Goal: Transaction & Acquisition: Subscribe to service/newsletter

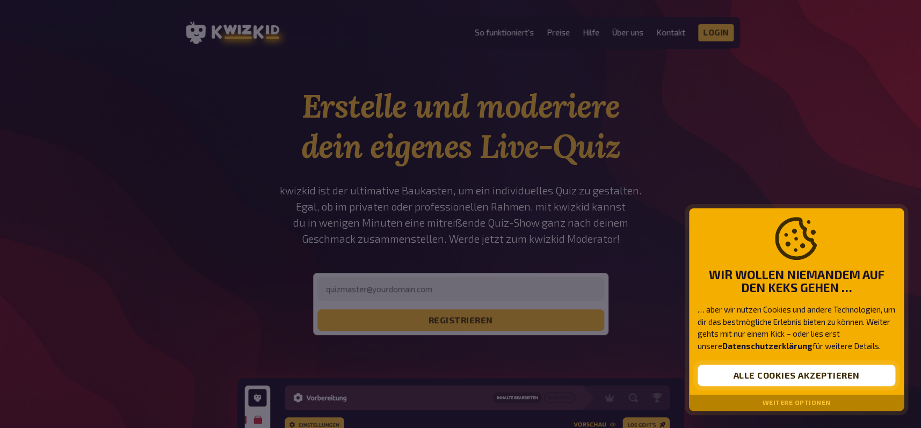
click at [789, 376] on button "Alle Cookies akzeptieren" at bounding box center [796, 375] width 198 height 21
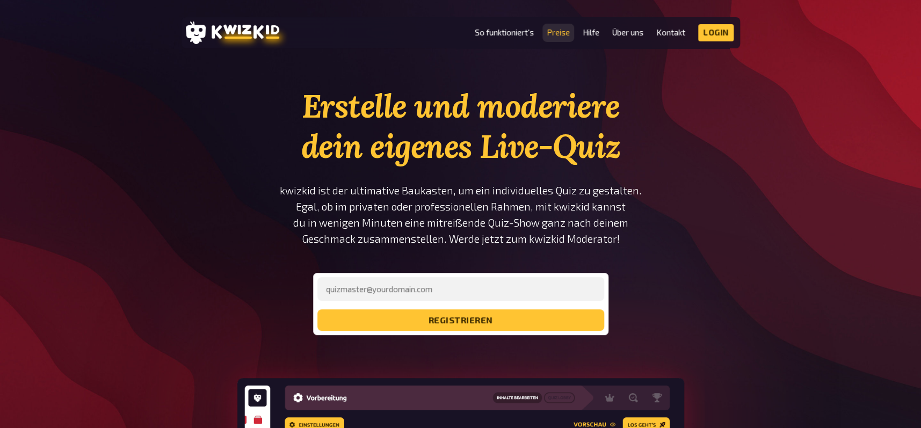
click at [552, 32] on link "Preise" at bounding box center [558, 32] width 23 height 9
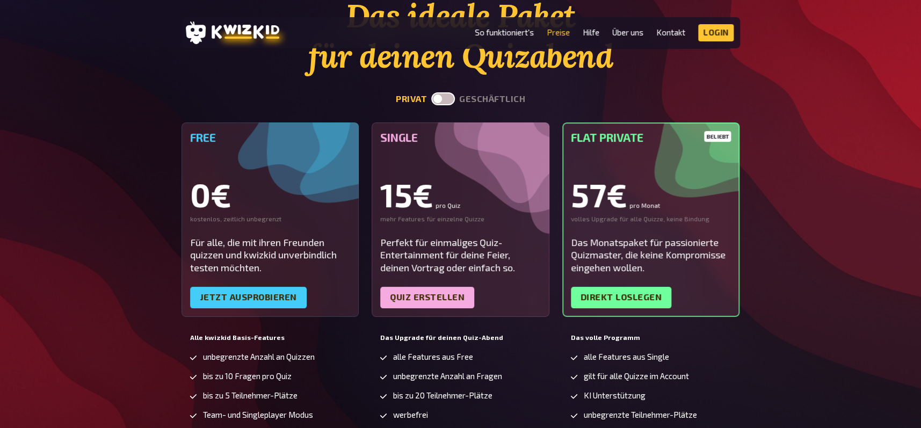
scroll to position [92, 0]
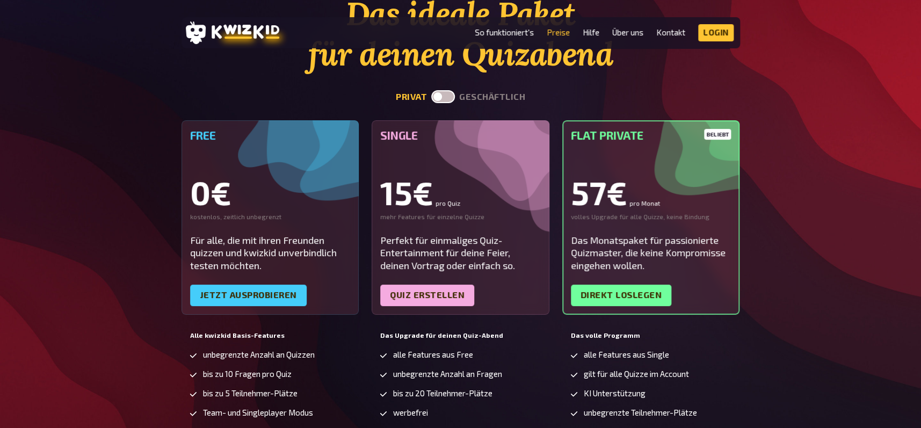
click at [450, 96] on label at bounding box center [443, 96] width 24 height 13
click at [431, 90] on input "checkbox" at bounding box center [431, 90] width 1 height 1
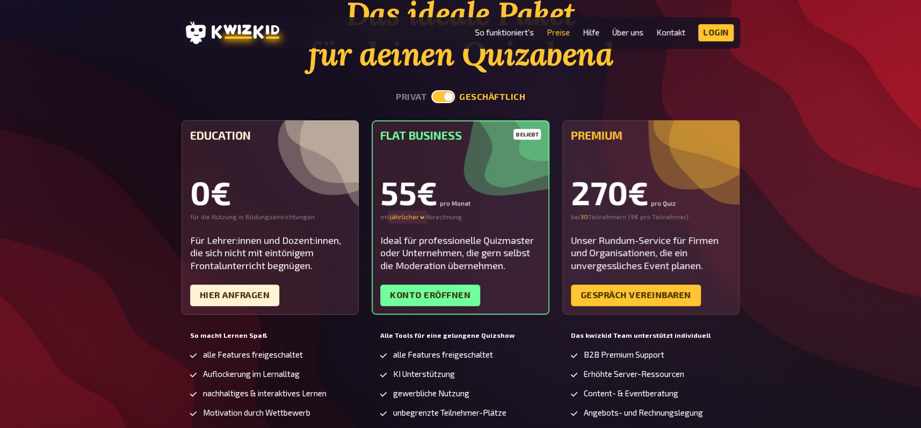
click at [417, 215] on div "jährlicher" at bounding box center [407, 217] width 35 height 9
click at [435, 96] on label at bounding box center [443, 96] width 24 height 13
click at [431, 90] on input "checkbox" at bounding box center [431, 90] width 1 height 1
checkbox input "false"
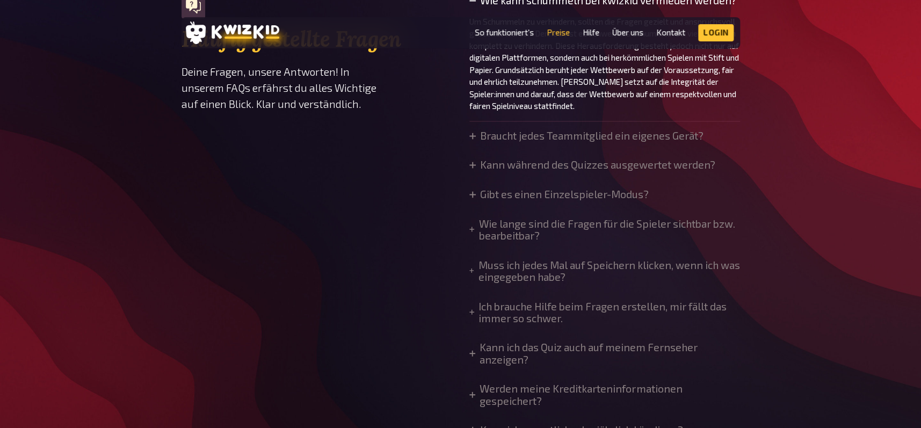
scroll to position [842, 0]
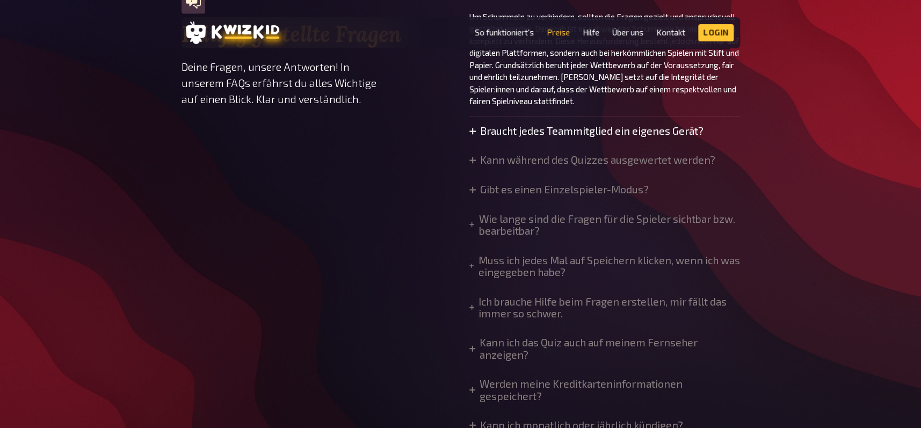
click at [529, 129] on summary "Braucht jedes Teammitglied ein eigenes Gerät?" at bounding box center [586, 131] width 234 height 12
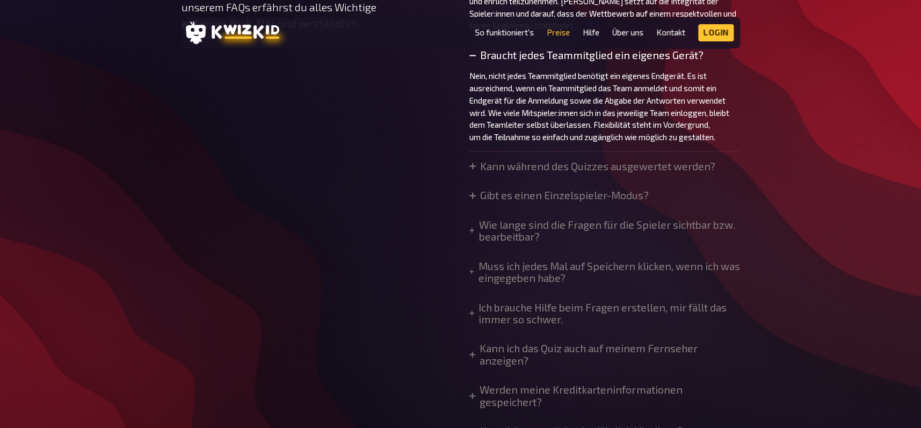
scroll to position [930, 0]
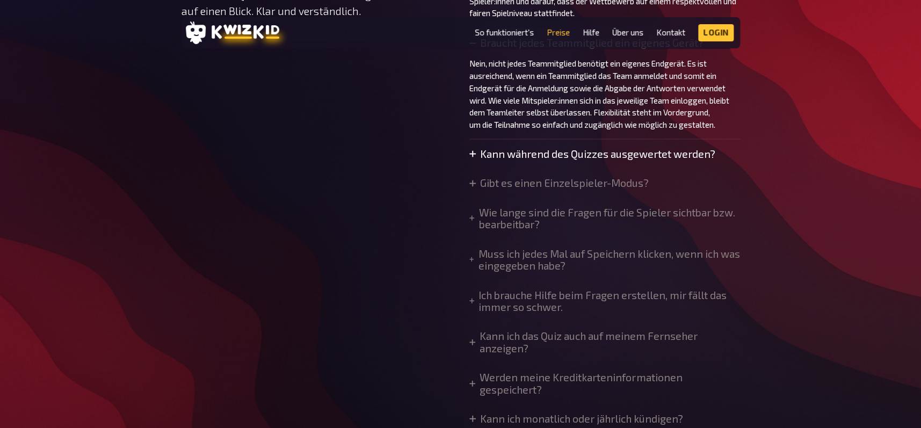
click at [523, 155] on summary "Kann während des Quizzes ausgewertet werden?" at bounding box center [592, 154] width 246 height 12
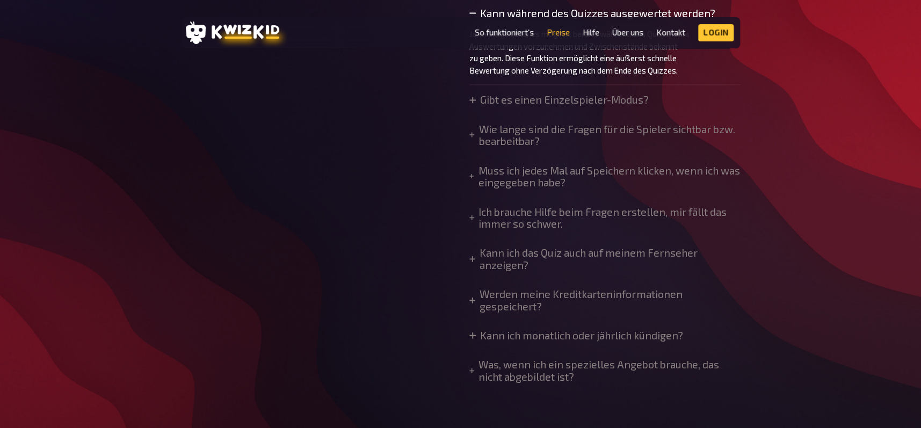
scroll to position [1074, 0]
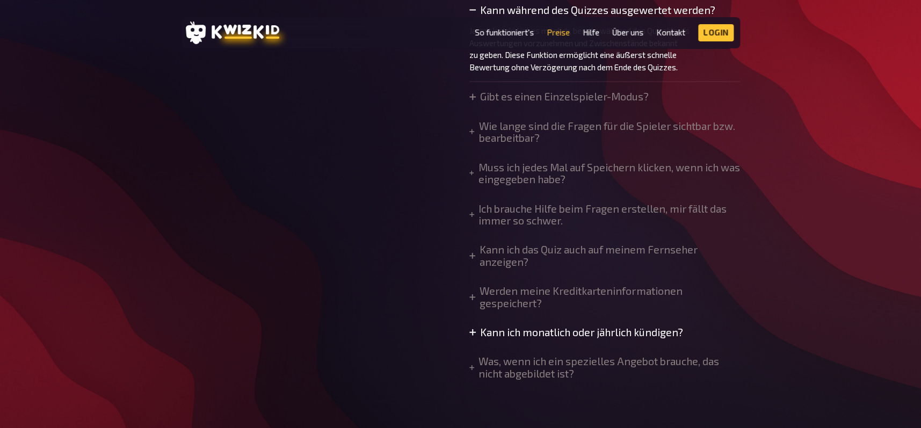
click at [506, 331] on summary "Kann ich monatlich oder jährlich kündigen?" at bounding box center [576, 332] width 214 height 12
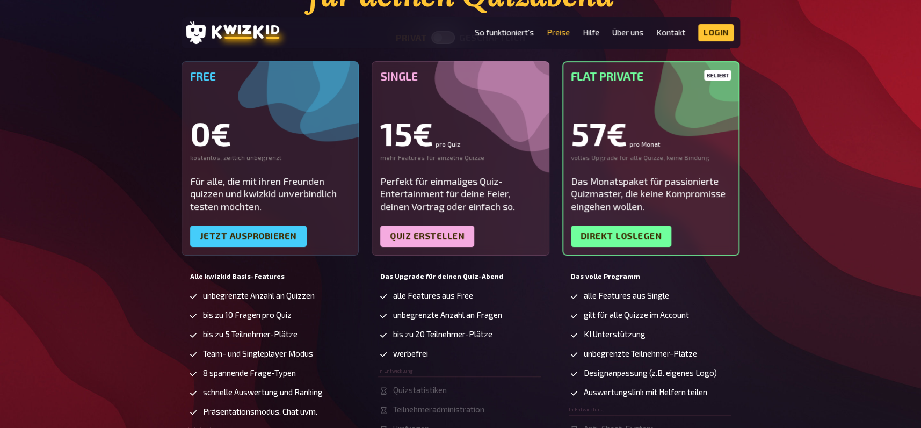
scroll to position [157, 0]
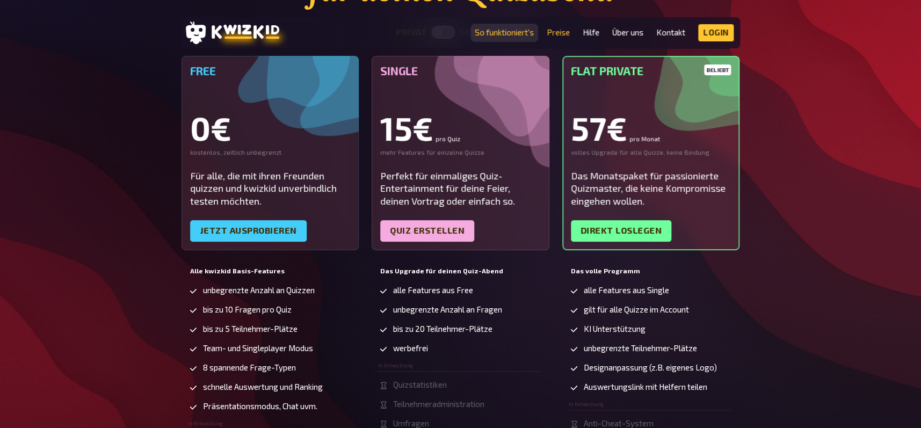
click at [507, 31] on link "So funktioniert's" at bounding box center [504, 32] width 59 height 9
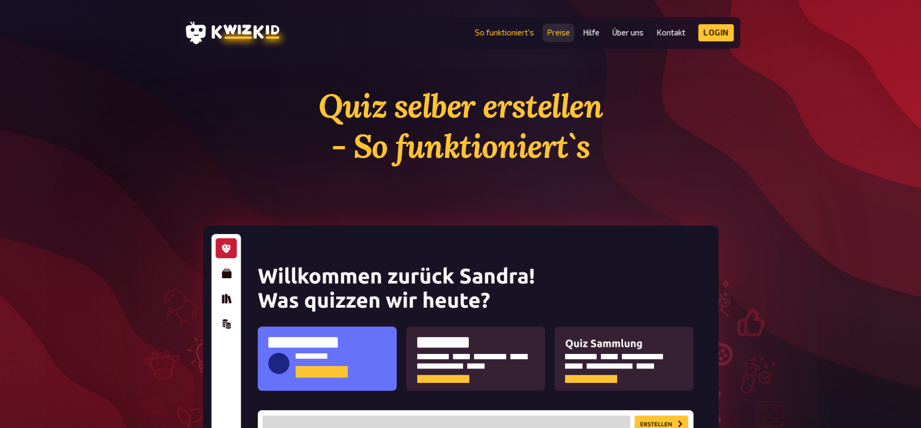
click at [557, 32] on link "Preise" at bounding box center [558, 32] width 23 height 9
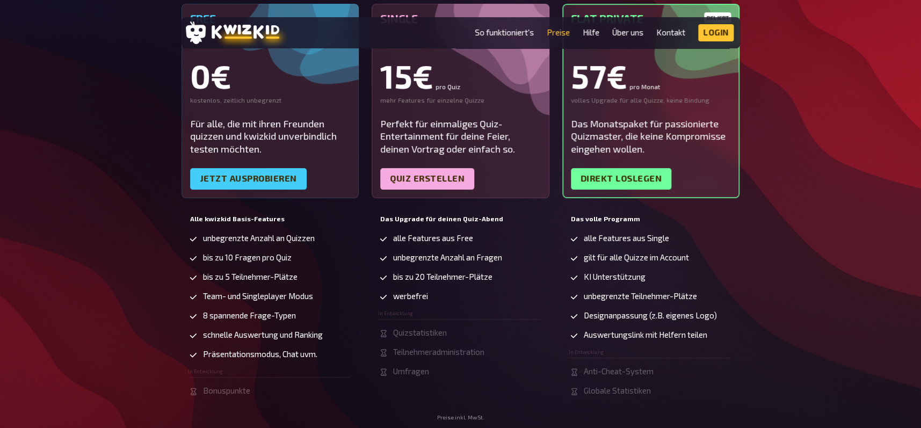
scroll to position [228, 0]
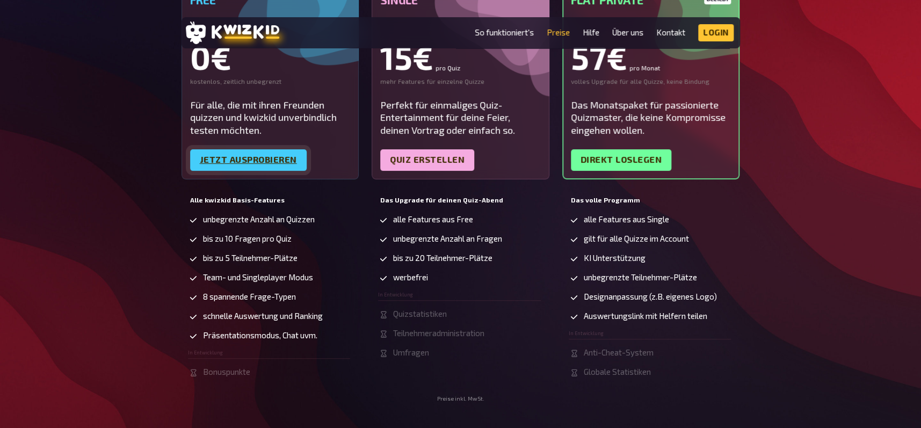
click at [243, 157] on link "Jetzt ausprobieren" at bounding box center [248, 159] width 116 height 21
